Goal: Check status: Check status

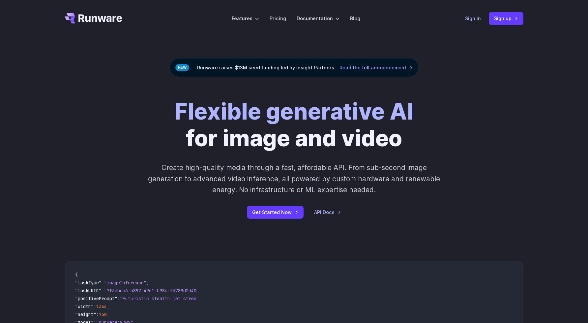
click at [472, 20] on link "Sign in" at bounding box center [473, 19] width 16 height 8
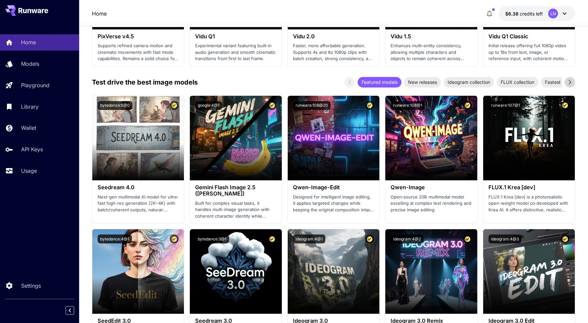
scroll to position [627, 0]
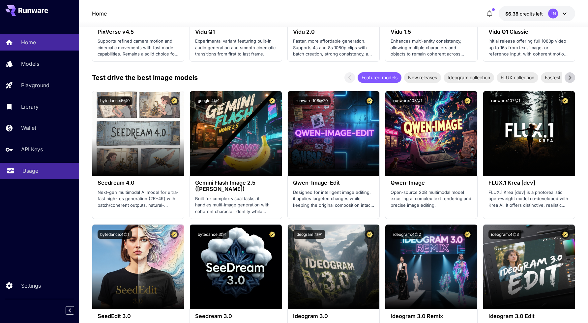
click at [35, 176] on link "Usage" at bounding box center [39, 171] width 79 height 16
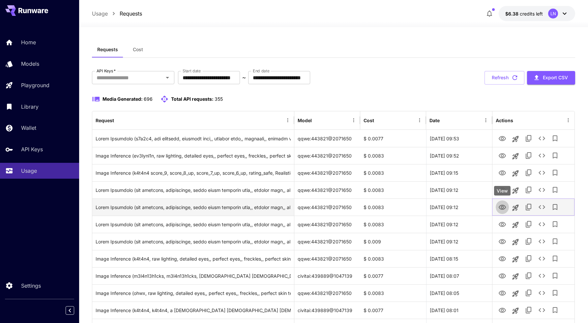
click at [502, 203] on icon "View" at bounding box center [503, 207] width 8 height 8
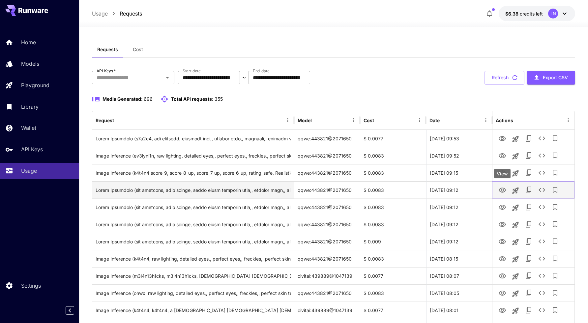
click at [501, 188] on icon "View" at bounding box center [502, 189] width 7 height 5
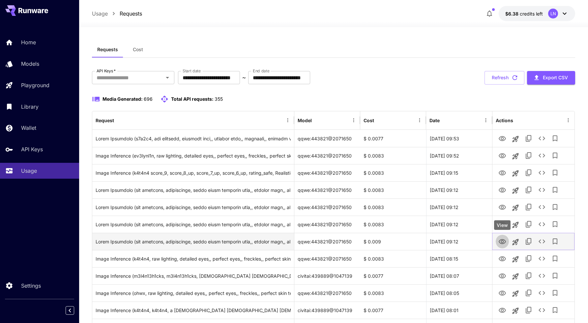
click at [502, 240] on icon "View" at bounding box center [503, 241] width 8 height 8
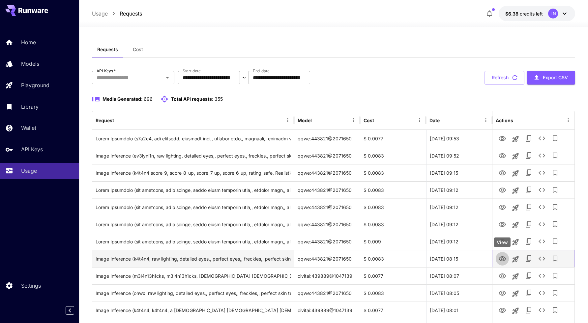
click at [502, 257] on icon "View" at bounding box center [503, 259] width 8 height 8
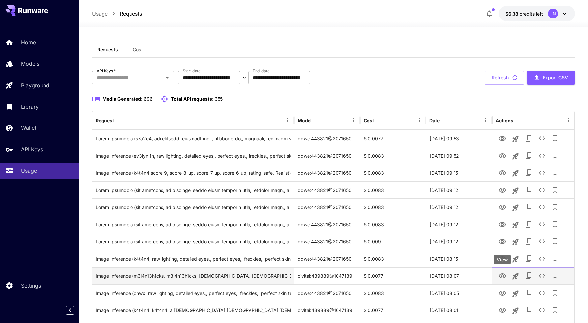
click at [504, 274] on icon "View" at bounding box center [503, 276] width 8 height 8
